Goal: Check status: Check status

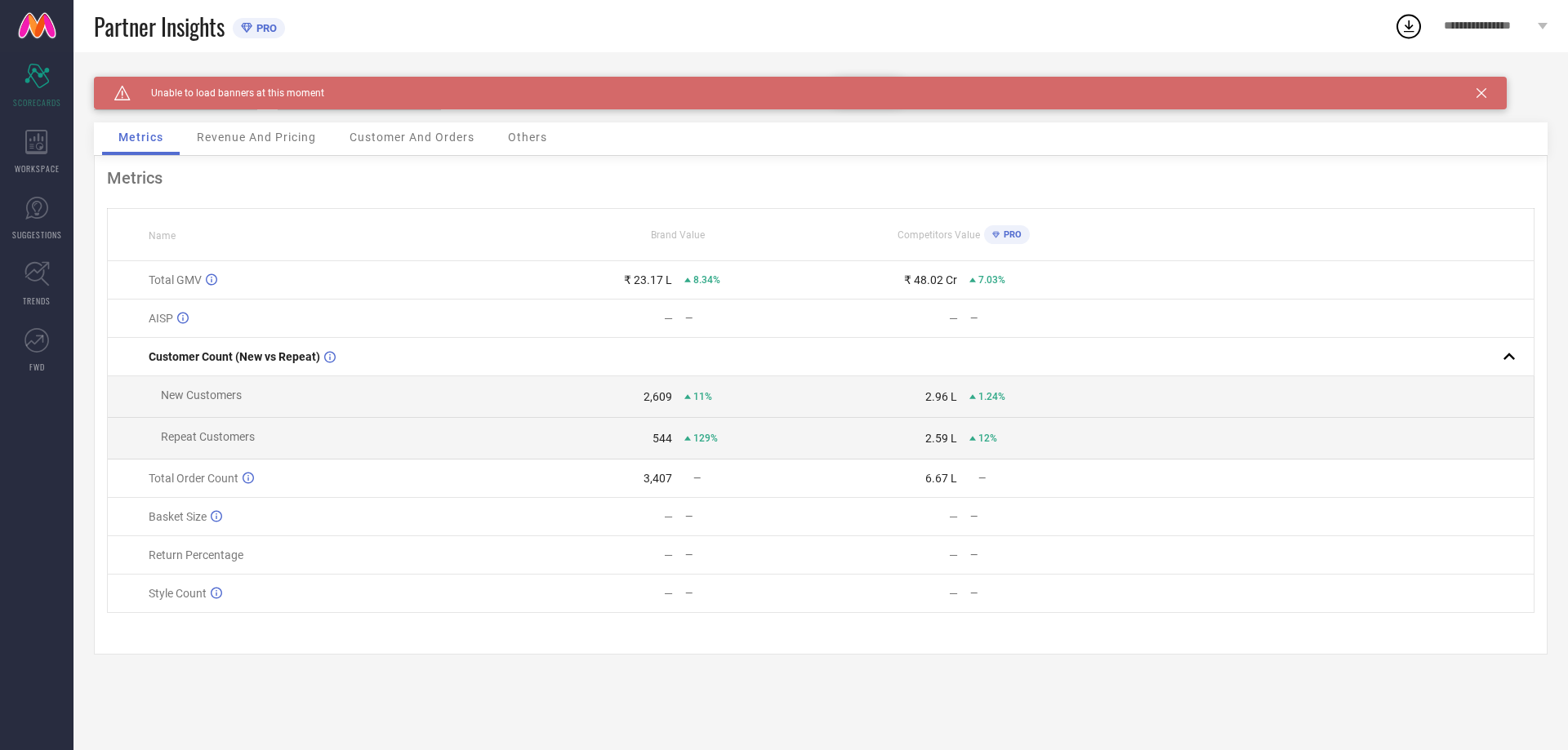
click at [1482, 93] on icon at bounding box center [1481, 93] width 10 height 10
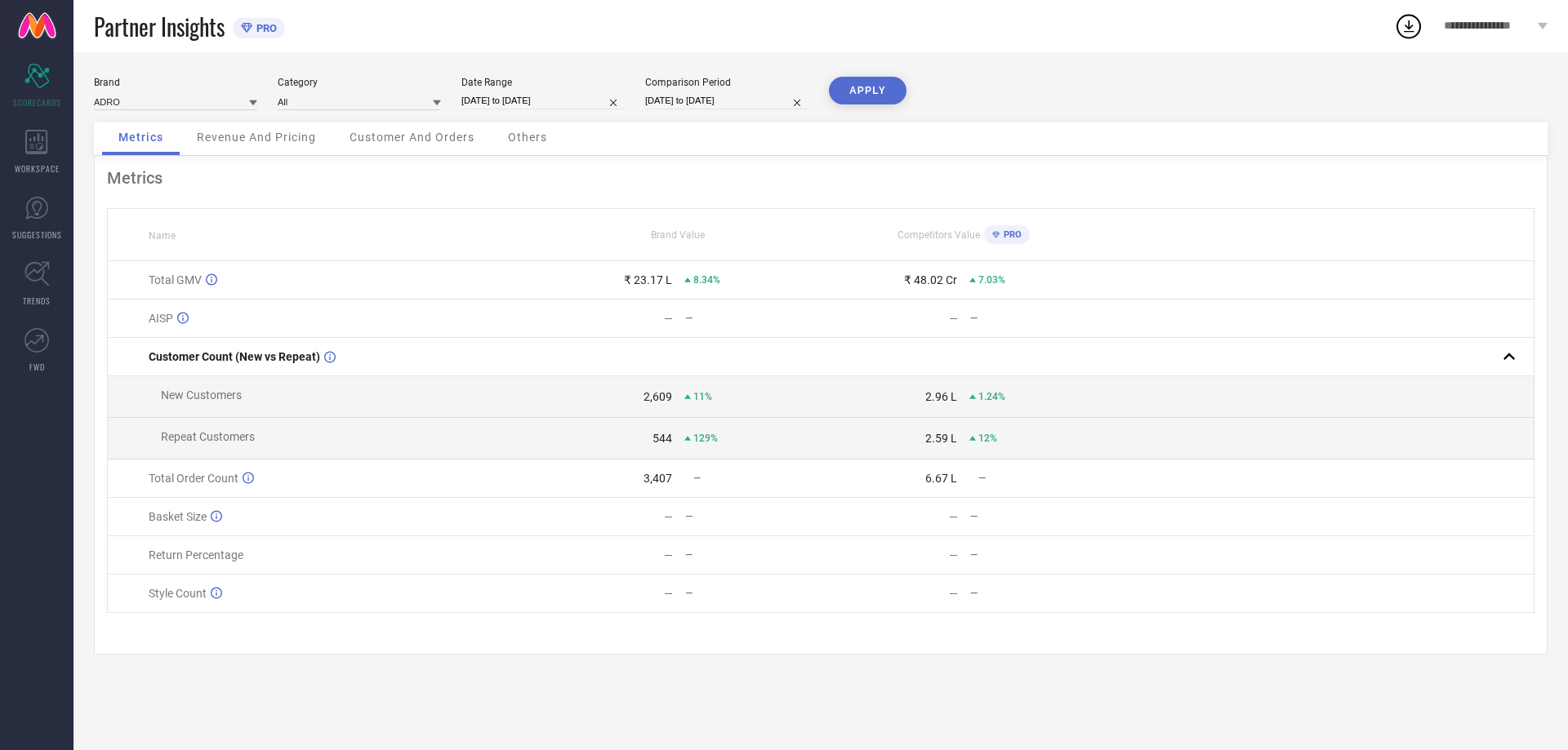
select select "8"
select select "2025"
select select "9"
select select "2025"
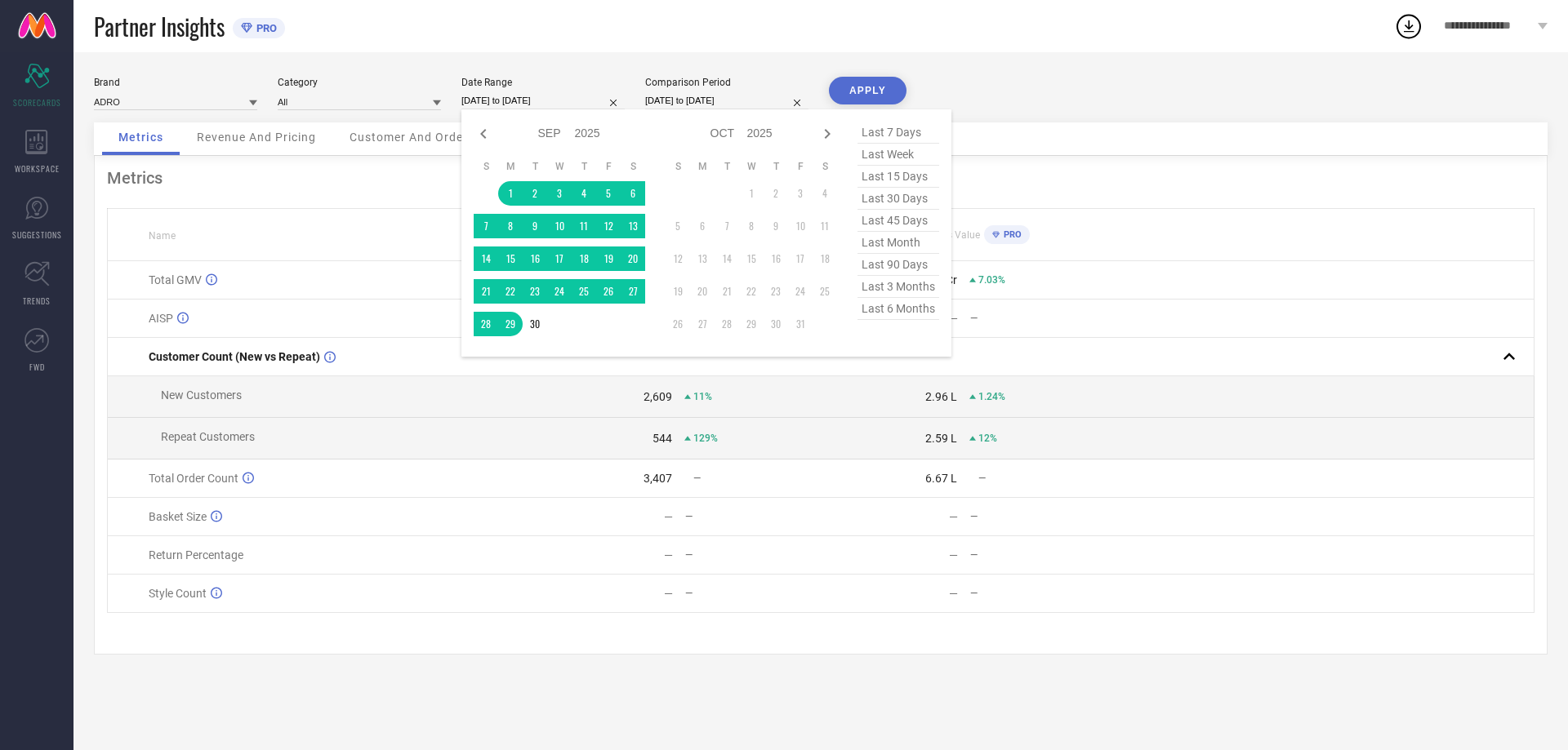
click at [552, 96] on input "[DATE] to [DATE]" at bounding box center [543, 101] width 163 height 17
click at [507, 194] on td "1" at bounding box center [510, 193] width 24 height 24
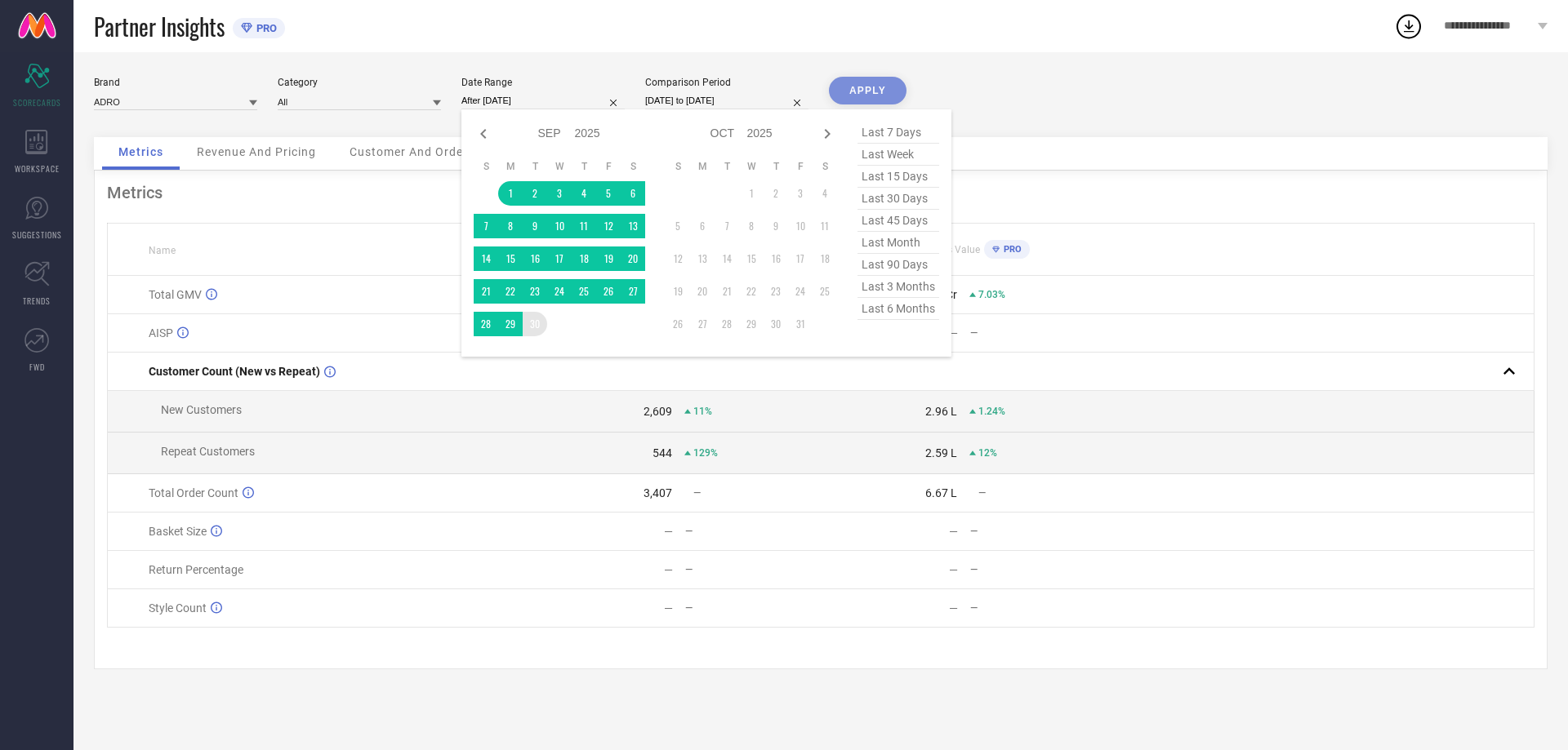
type input "[DATE] to [DATE]"
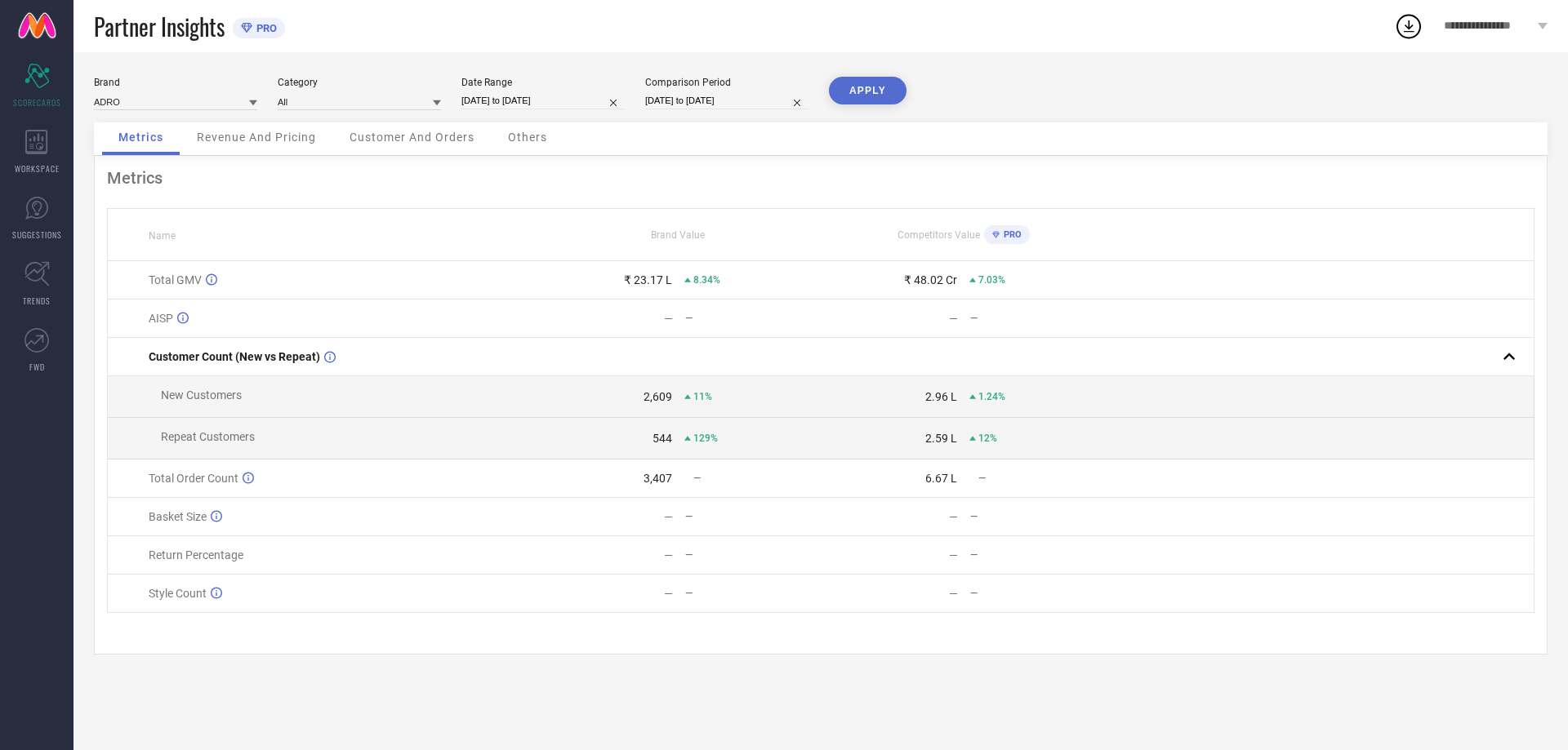
click at [866, 89] on button "APPLY" at bounding box center [867, 90] width 77 height 28
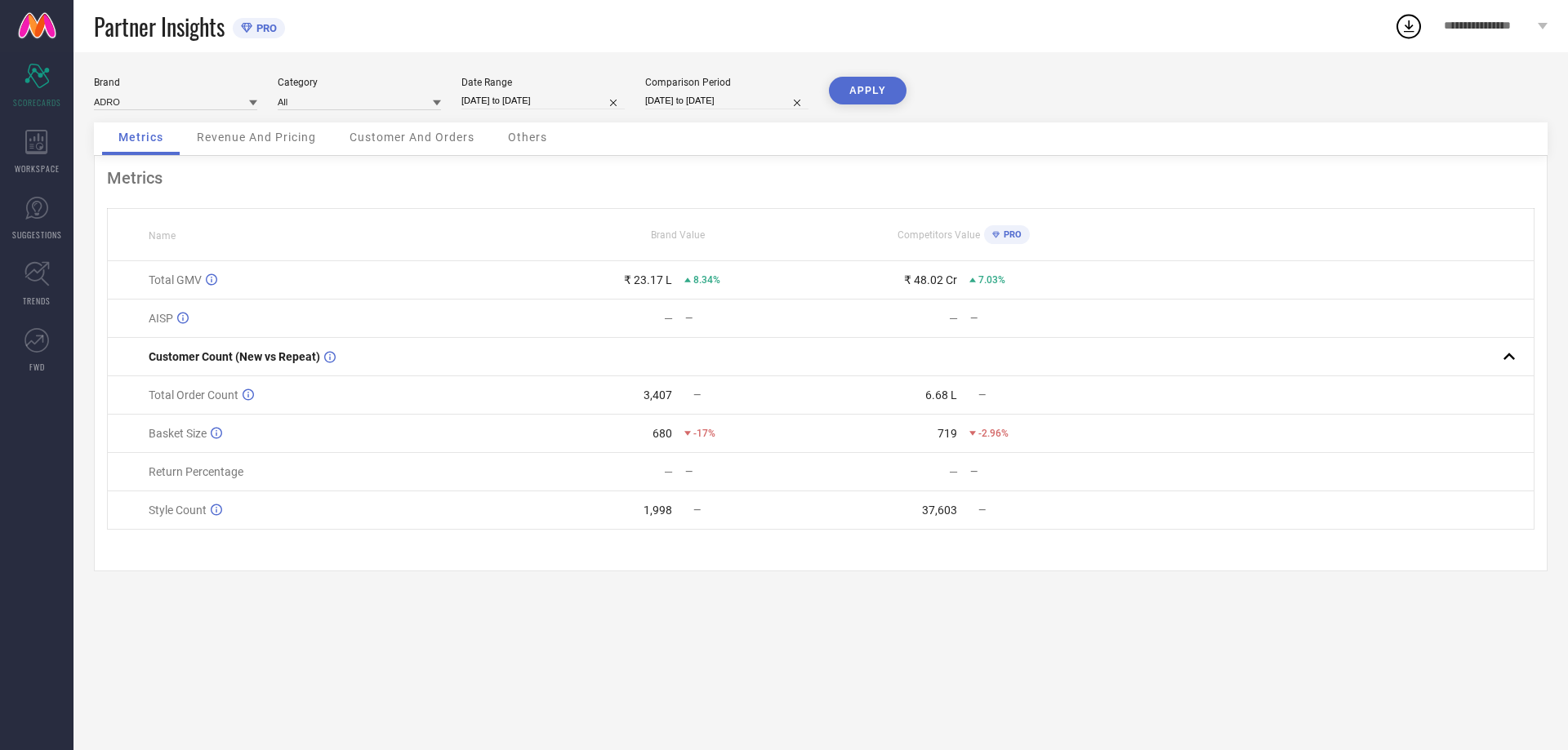
drag, startPoint x: 1071, startPoint y: 630, endPoint x: 1048, endPoint y: 595, distance: 41.9
click at [1071, 630] on div "Brand ADRO Category All Date Range [DATE] to [DATE] Comparison Period [DATE] to…" at bounding box center [821, 401] width 1494 height 698
